Goal: Find specific page/section: Find specific page/section

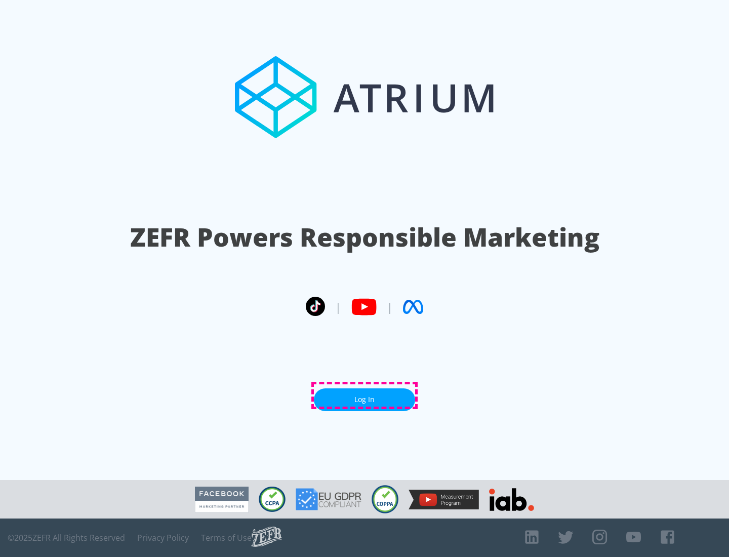
click at [364, 395] on link "Log In" at bounding box center [364, 399] width 101 height 23
